Goal: Information Seeking & Learning: Learn about a topic

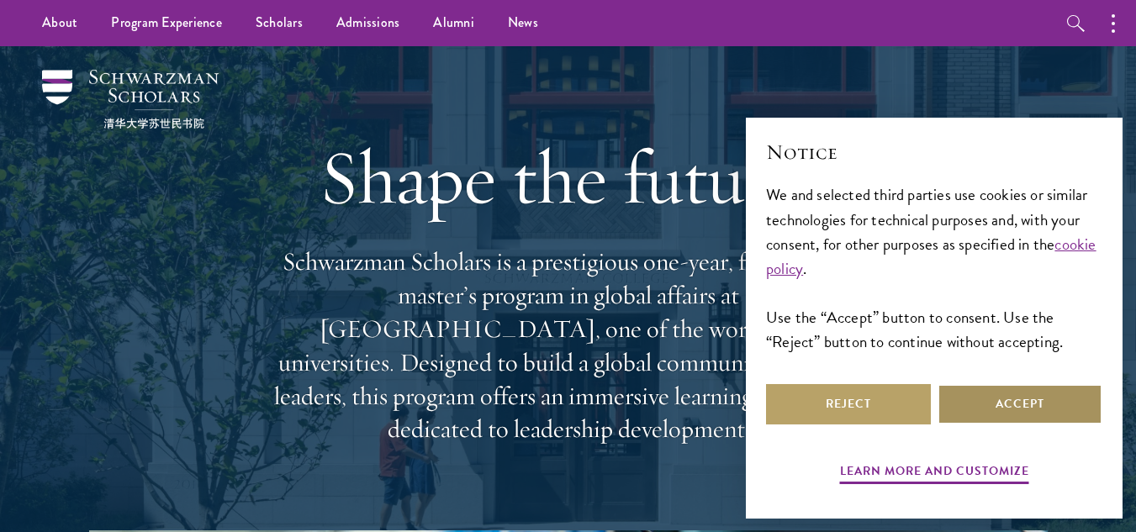
click at [1018, 407] on button "Accept" at bounding box center [1019, 404] width 165 height 40
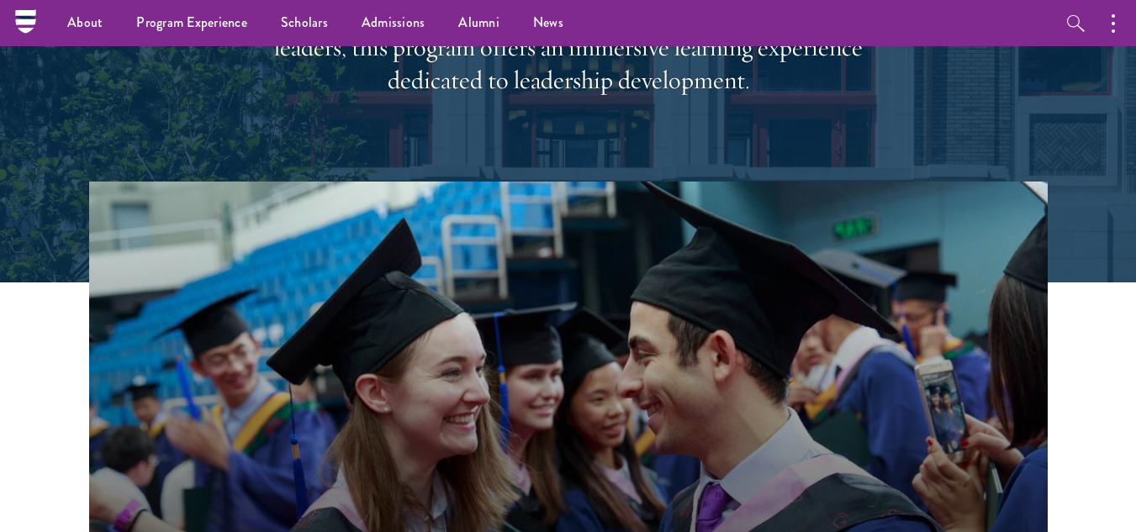
scroll to position [228, 0]
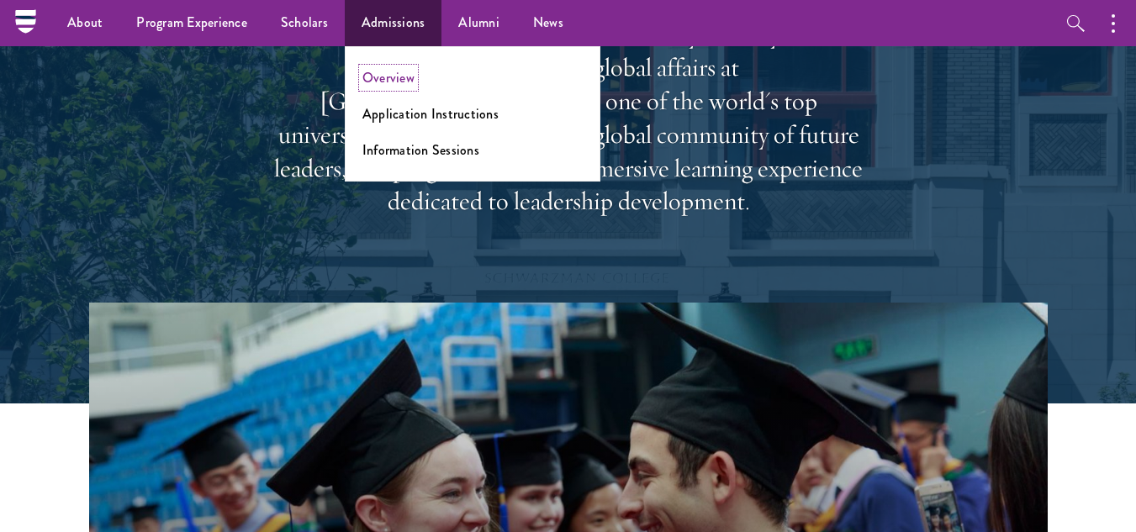
click at [395, 77] on link "Overview" at bounding box center [388, 77] width 52 height 19
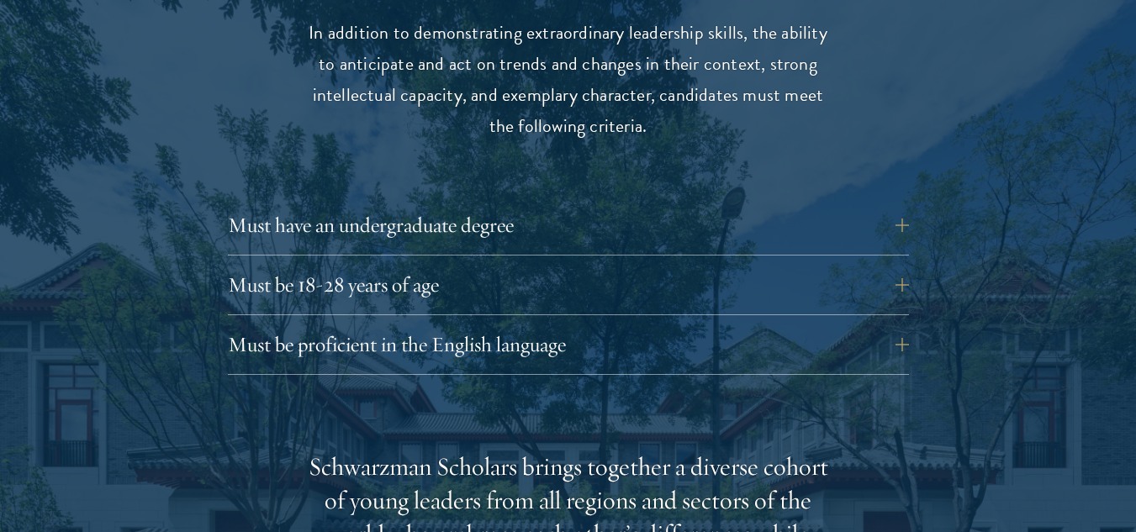
scroll to position [2270, 0]
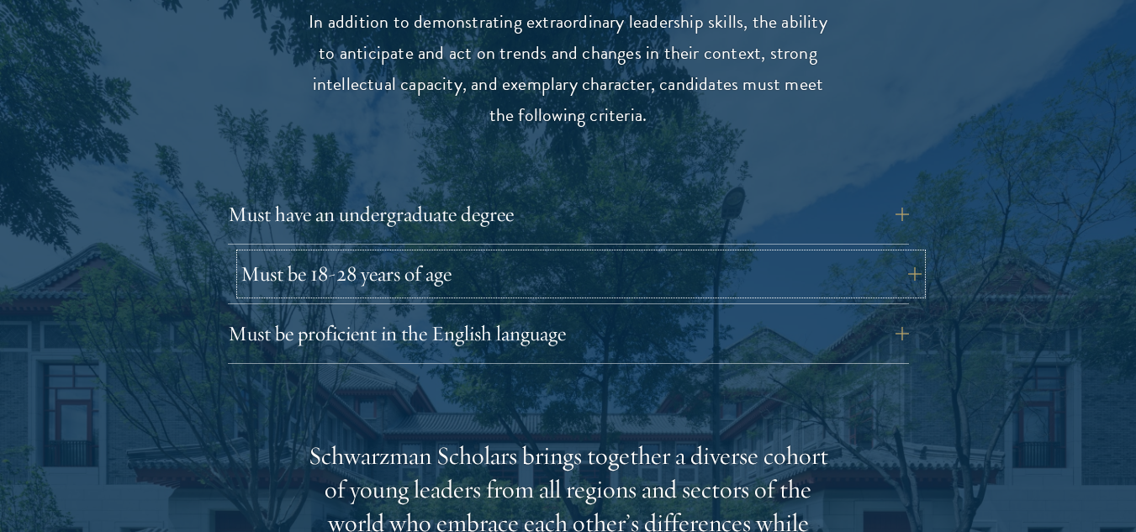
click at [902, 254] on button "Must be 18-28 years of age" at bounding box center [580, 274] width 681 height 40
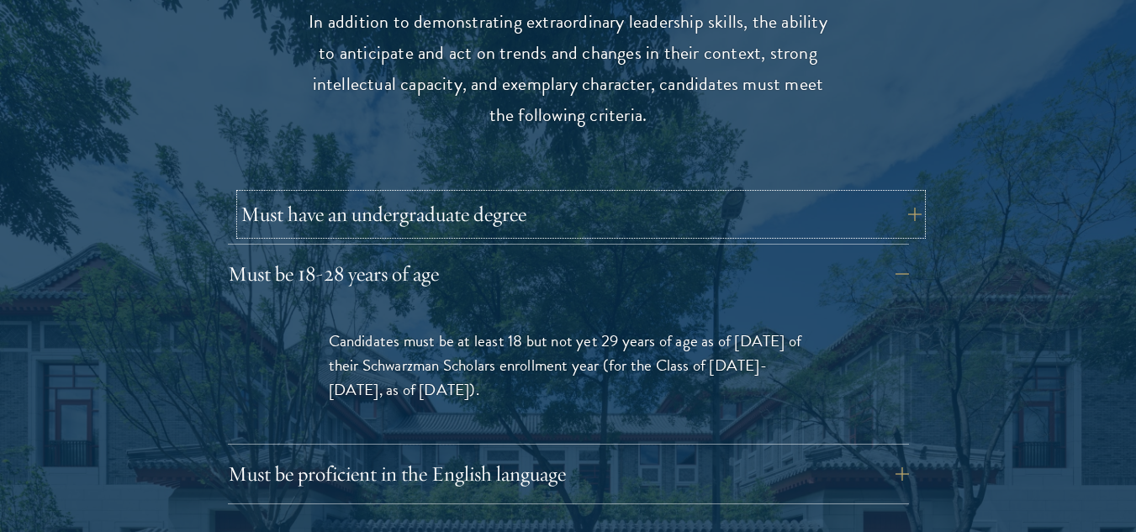
click at [910, 194] on button "Must have an undergraduate degree" at bounding box center [580, 214] width 681 height 40
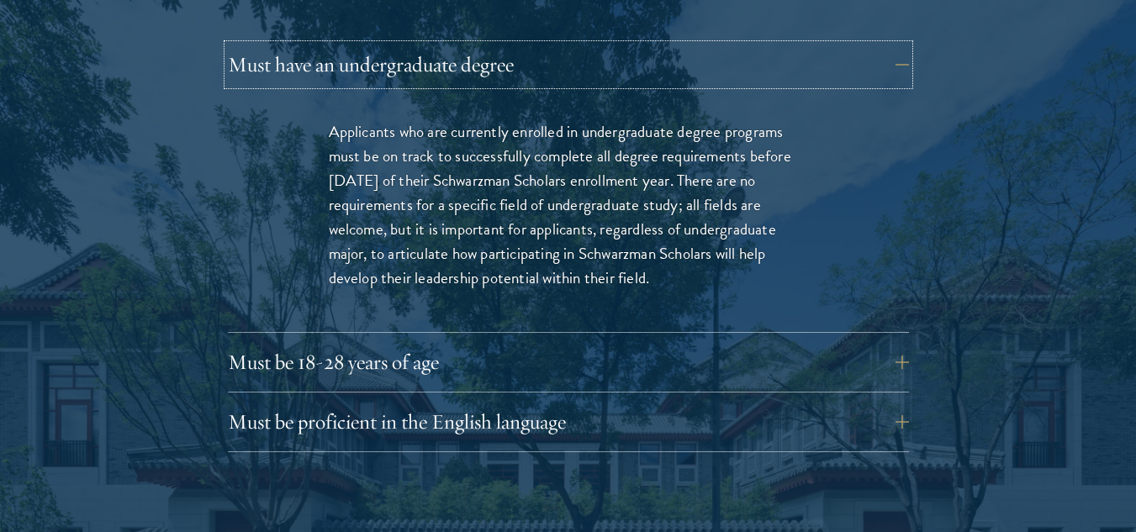
scroll to position [2691, 0]
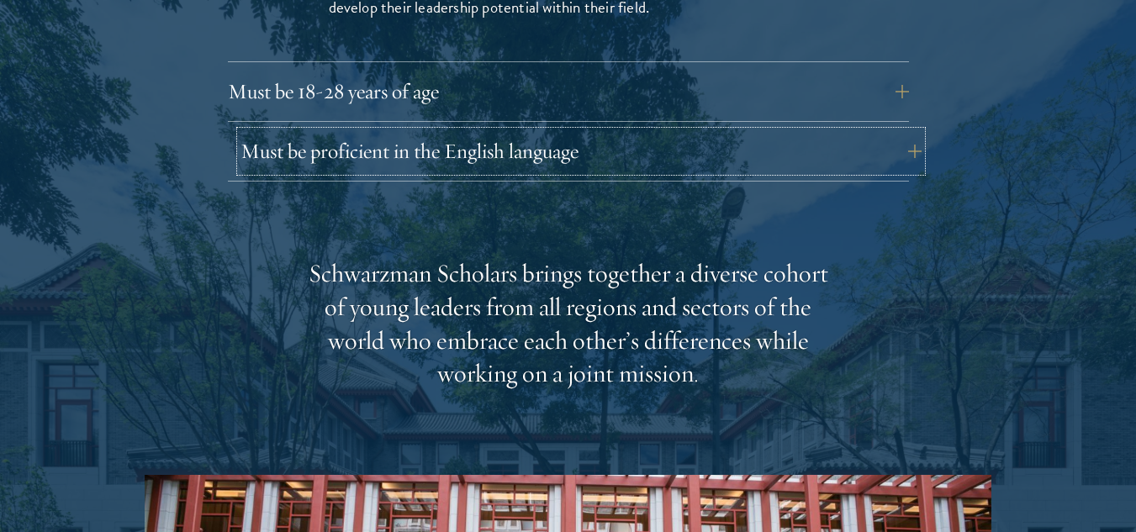
click at [906, 131] on button "Must be proficient in the English language" at bounding box center [580, 151] width 681 height 40
